Goal: Transaction & Acquisition: Purchase product/service

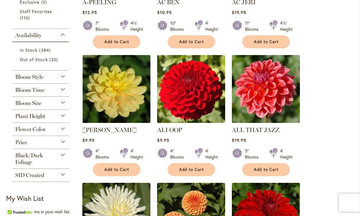
scroll to position [225, 0]
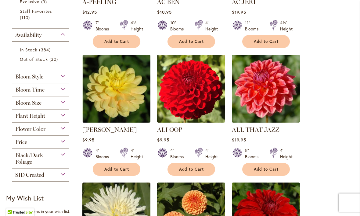
click at [66, 78] on div "Bloom Style" at bounding box center [40, 75] width 57 height 10
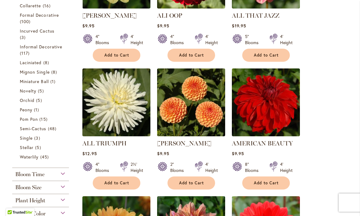
scroll to position [340, 0]
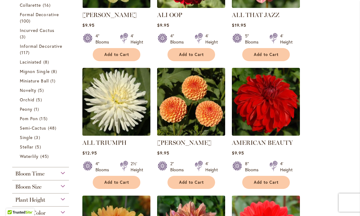
click at [48, 160] on span "45 items" at bounding box center [45, 156] width 10 height 6
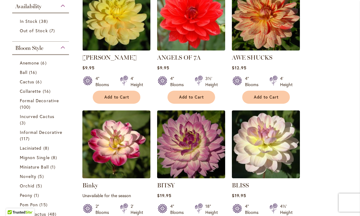
scroll to position [155, 0]
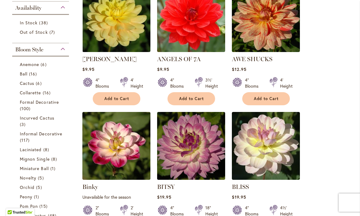
click at [57, 104] on span "Formal Decorative" at bounding box center [39, 102] width 39 height 6
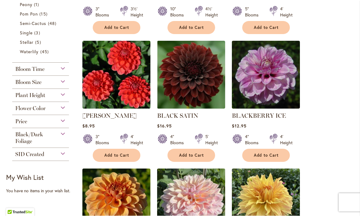
scroll to position [350, 0]
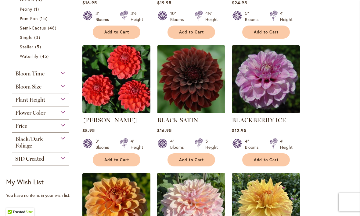
click at [65, 127] on div "Price" at bounding box center [40, 125] width 57 height 10
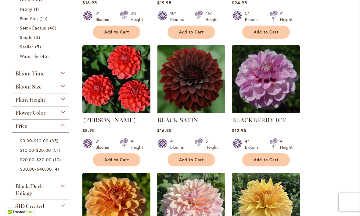
click at [51, 154] on span "$20.00" at bounding box center [43, 151] width 15 height 6
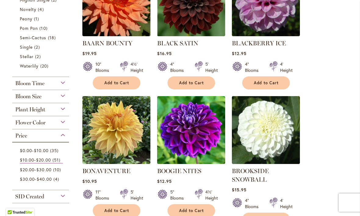
scroll to position [299, 0]
click at [65, 113] on div "Plant Height" at bounding box center [40, 108] width 57 height 10
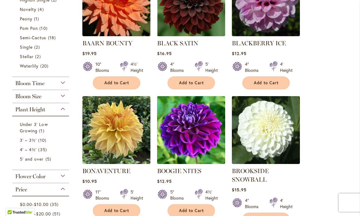
click at [47, 153] on span "35 items" at bounding box center [43, 150] width 10 height 6
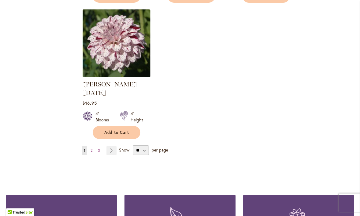
scroll to position [795, 0]
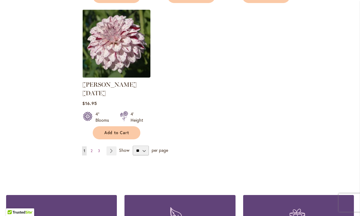
click at [93, 147] on link "Page 2" at bounding box center [91, 151] width 5 height 9
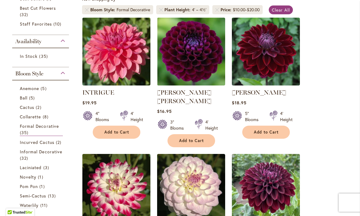
scroll to position [123, 0]
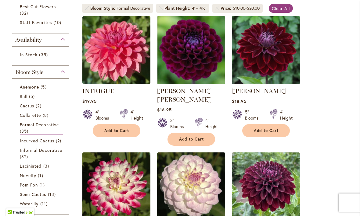
click at [130, 131] on button "Add to Cart" at bounding box center [117, 130] width 48 height 13
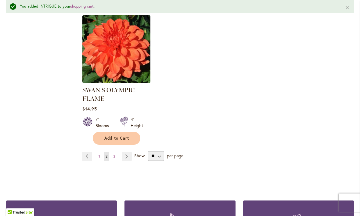
scroll to position [794, 0]
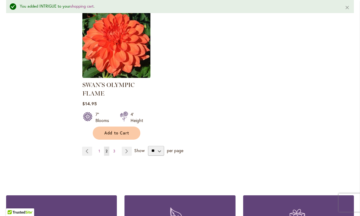
click at [114, 149] on span "3" at bounding box center [114, 151] width 2 height 5
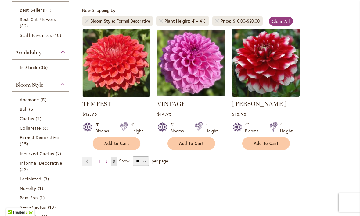
scroll to position [110, 0]
click at [205, 74] on img at bounding box center [191, 63] width 68 height 68
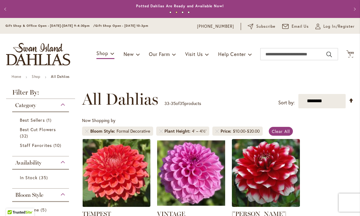
click at [219, 131] on li "Price $10.00 - $20.00" at bounding box center [237, 131] width 50 height 9
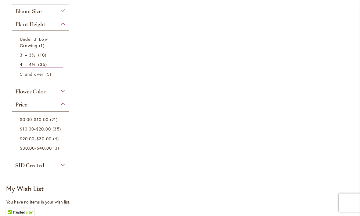
scroll to position [360, 0]
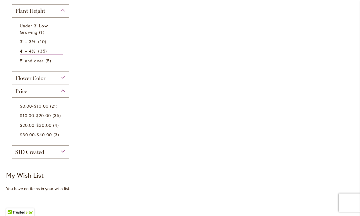
click at [51, 109] on link "$0.00 - $10.00 21 items" at bounding box center [41, 106] width 43 height 6
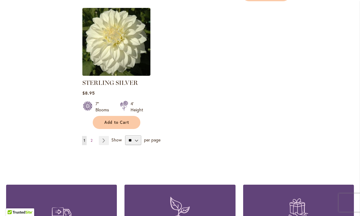
scroll to position [789, 0]
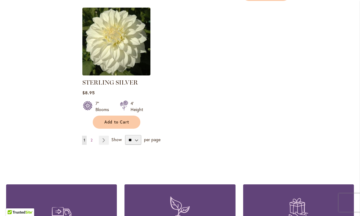
click at [93, 136] on link "Page 2" at bounding box center [91, 140] width 5 height 9
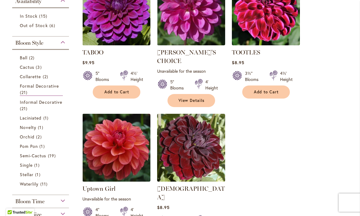
scroll to position [162, 0]
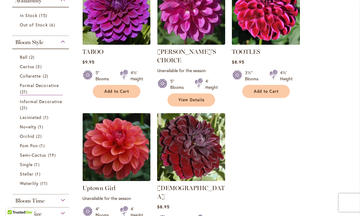
click at [28, 103] on span "Informal Decorative" at bounding box center [41, 102] width 42 height 6
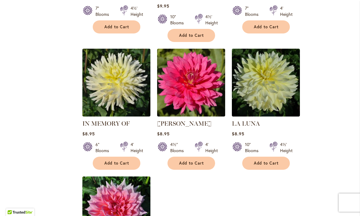
scroll to position [629, 0]
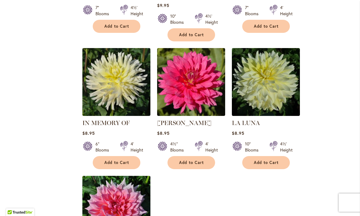
click at [210, 156] on button "Add to Cart" at bounding box center [191, 162] width 48 height 13
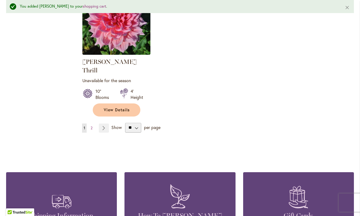
scroll to position [834, 0]
click at [93, 124] on link "Page 2" at bounding box center [91, 128] width 5 height 9
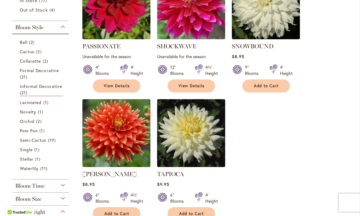
scroll to position [185, 0]
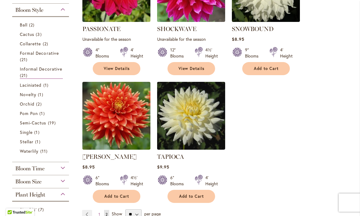
click at [34, 153] on span "Waterlily" at bounding box center [29, 151] width 19 height 6
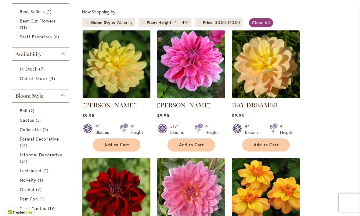
scroll to position [109, 0]
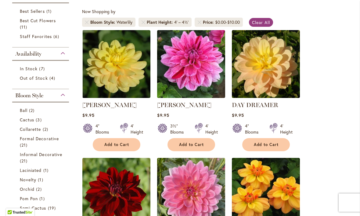
click at [202, 143] on span "Add to Cart" at bounding box center [191, 144] width 25 height 5
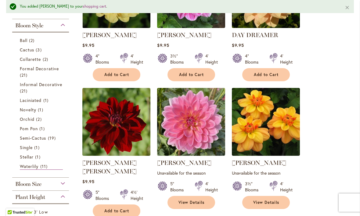
scroll to position [181, 0]
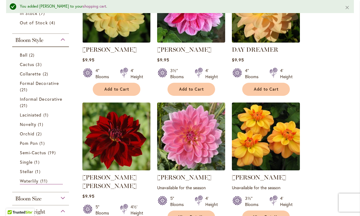
click at [37, 153] on span "Semi-Cactus" at bounding box center [33, 153] width 27 height 6
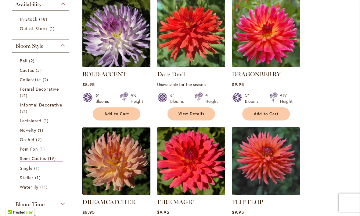
scroll to position [143, 0]
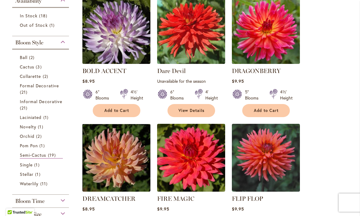
click at [278, 110] on span "Add to Cart" at bounding box center [266, 110] width 25 height 5
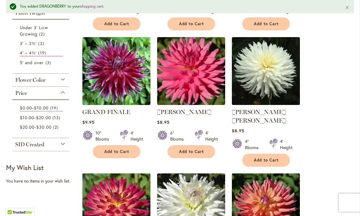
scroll to position [395, 0]
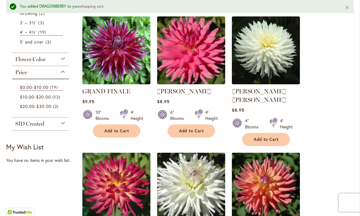
click at [209, 128] on button "Add to Cart" at bounding box center [191, 131] width 48 height 13
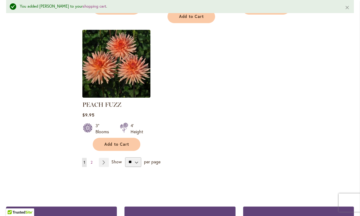
scroll to position [791, 0]
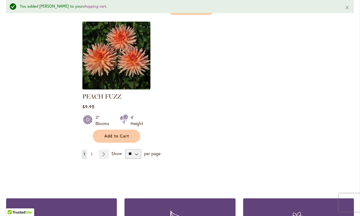
click at [93, 150] on link "Page 2" at bounding box center [91, 154] width 5 height 9
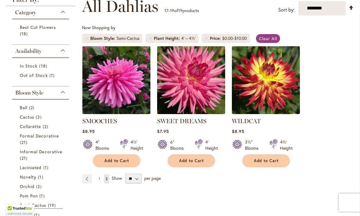
scroll to position [109, 0]
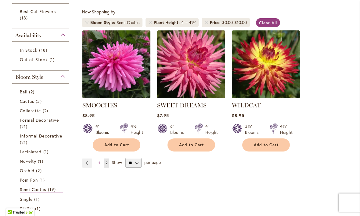
click at [34, 103] on span "Cactus" at bounding box center [27, 101] width 14 height 6
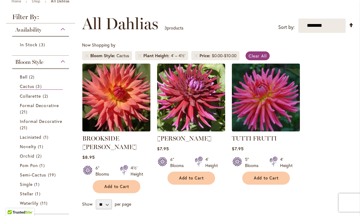
scroll to position [87, 0]
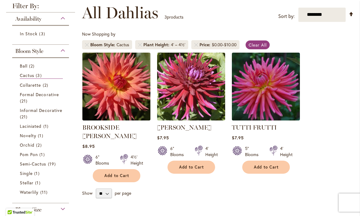
click at [32, 87] on span "Collarette" at bounding box center [30, 85] width 21 height 6
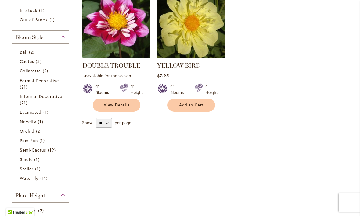
scroll to position [149, 0]
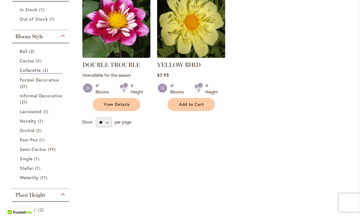
click at [32, 114] on span "Laciniated" at bounding box center [31, 112] width 22 height 6
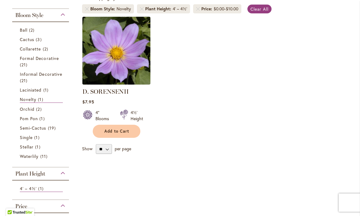
scroll to position [124, 0]
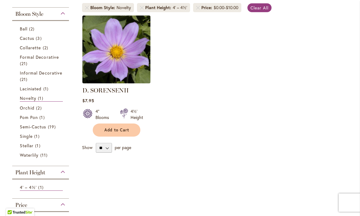
click at [27, 110] on span "Orchid" at bounding box center [27, 108] width 15 height 6
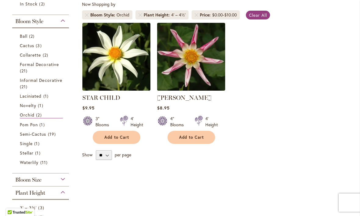
scroll to position [121, 0]
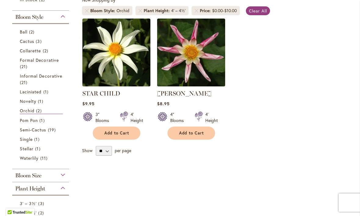
click at [31, 121] on span "Pom Pon" at bounding box center [29, 121] width 18 height 6
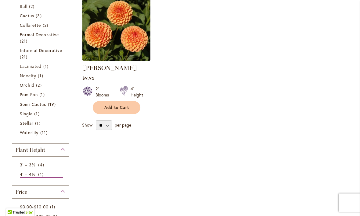
scroll to position [146, 0]
click at [28, 116] on span "Single" at bounding box center [26, 114] width 13 height 6
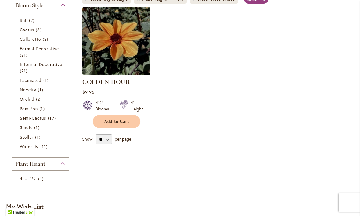
scroll to position [152, 0]
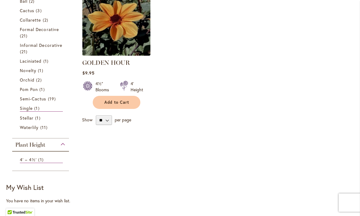
click at [26, 119] on span "Stellar" at bounding box center [27, 118] width 14 height 6
